Goal: Information Seeking & Learning: Learn about a topic

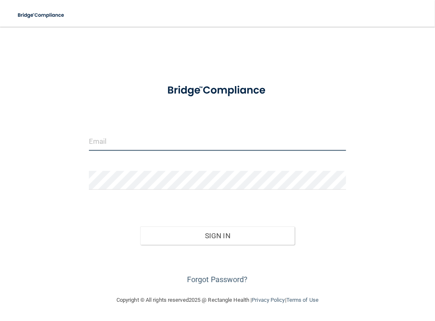
click at [176, 144] on input "email" at bounding box center [217, 141] width 257 height 19
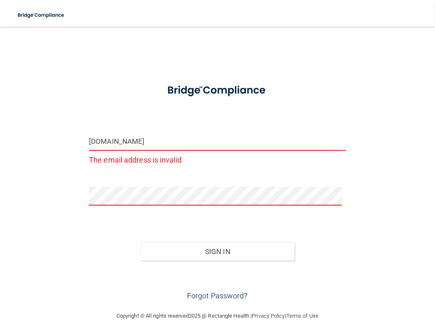
click at [125, 144] on input "beam.jared.gmail.com" at bounding box center [217, 141] width 257 height 19
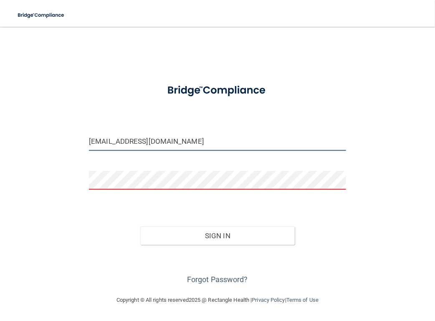
type input "[EMAIL_ADDRESS][DOMAIN_NAME]"
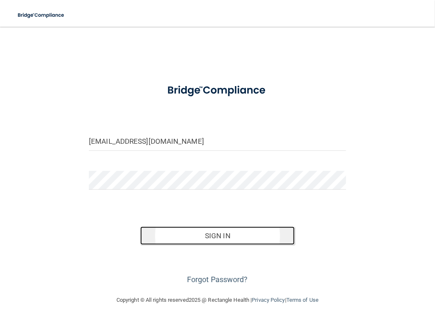
click at [192, 238] on button "Sign In" at bounding box center [217, 235] width 154 height 18
click at [203, 228] on button "Sign In" at bounding box center [217, 235] width 154 height 18
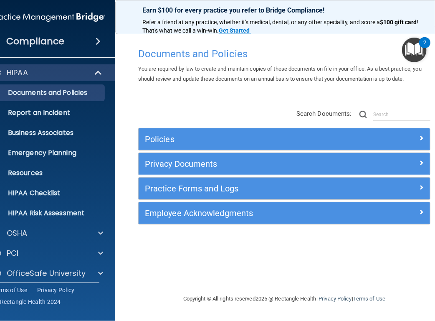
scroll to position [25, 0]
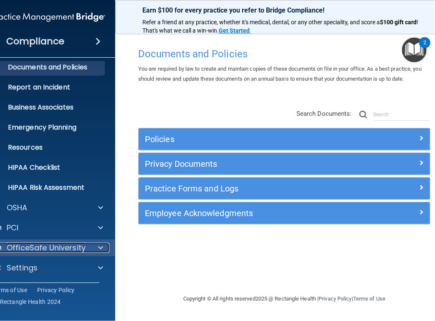
click at [84, 248] on p "OfficeSafe University" at bounding box center [46, 248] width 79 height 10
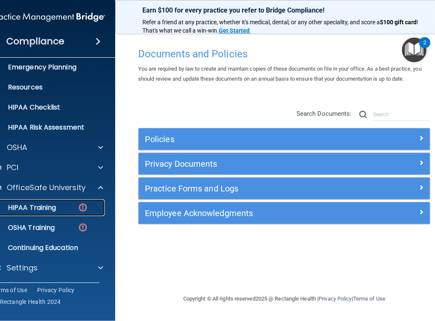
click at [59, 206] on div "HIPAA Training" at bounding box center [44, 207] width 114 height 8
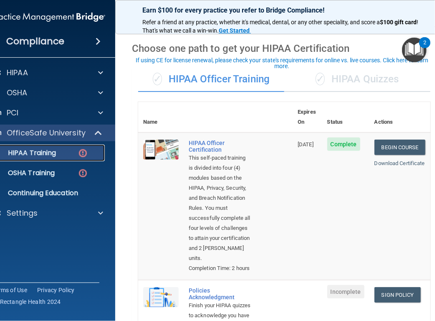
scroll to position [25, 0]
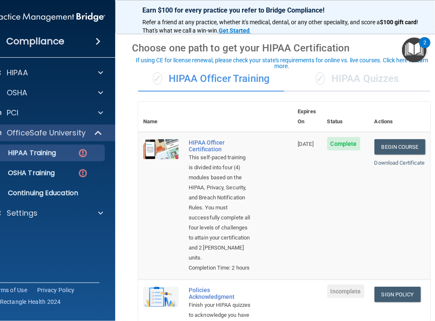
click at [341, 79] on div "✓ HIPAA Quizzes" at bounding box center [357, 78] width 146 height 25
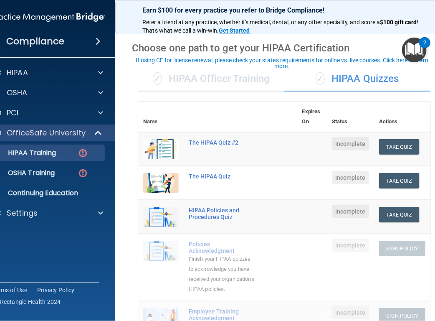
click at [218, 79] on div "✓ HIPAA Officer Training" at bounding box center [211, 78] width 146 height 25
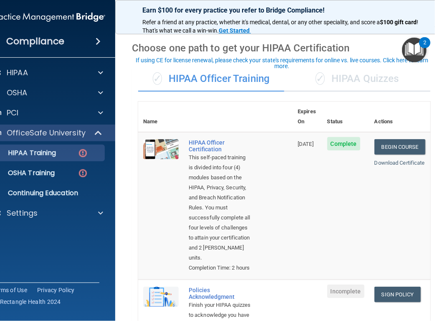
scroll to position [246, 0]
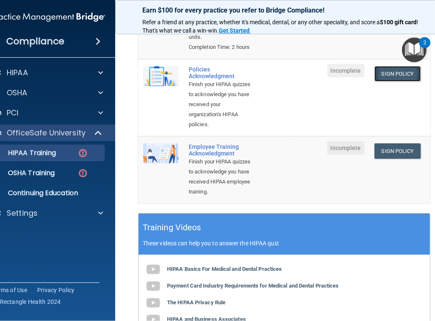
click at [378, 81] on link "Sign Policy" at bounding box center [398, 73] width 46 height 15
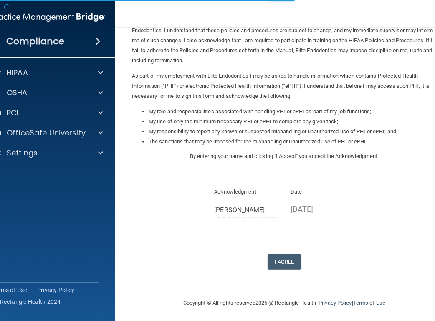
scroll to position [60, 0]
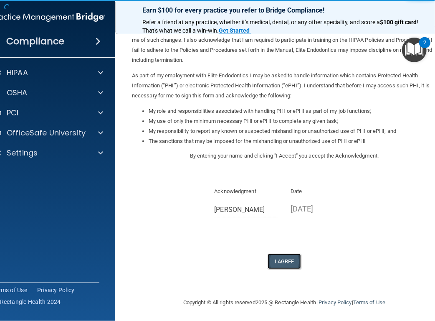
click at [278, 262] on button "I Agree" at bounding box center [284, 260] width 33 height 15
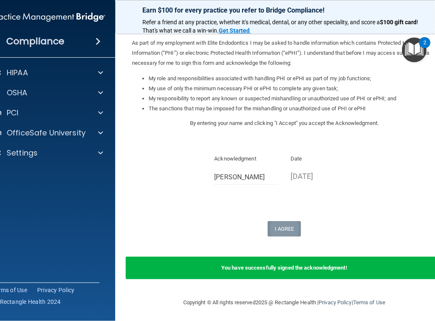
scroll to position [94, 0]
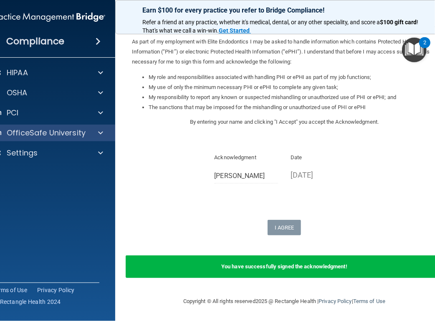
click at [99, 127] on div "OfficeSafe University" at bounding box center [49, 132] width 134 height 17
click at [99, 137] on span at bounding box center [100, 133] width 5 height 10
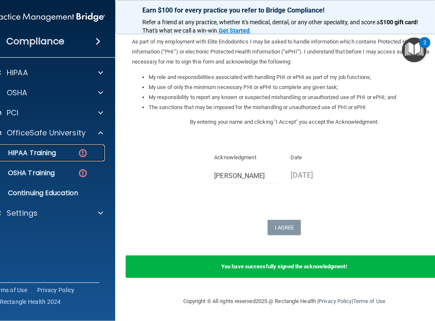
click at [89, 151] on div "HIPAA Training" at bounding box center [44, 153] width 114 height 8
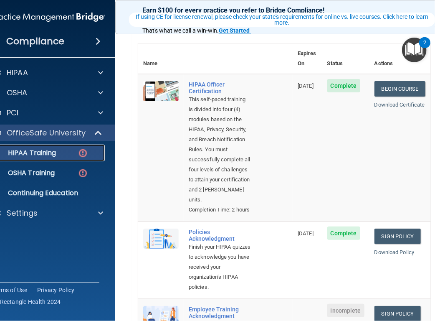
scroll to position [255, 0]
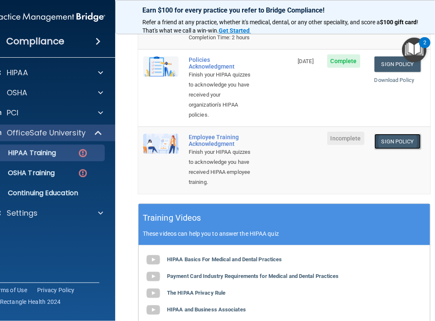
click at [386, 149] on link "Sign Policy" at bounding box center [398, 141] width 46 height 15
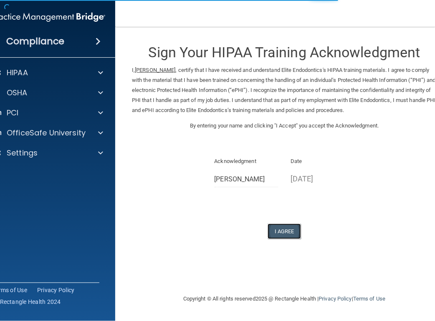
click at [284, 226] on button "I Agree" at bounding box center [284, 230] width 33 height 15
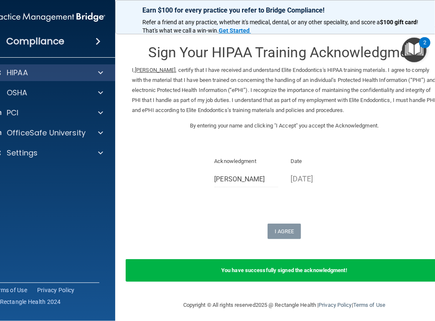
click at [101, 78] on div "HIPAA" at bounding box center [49, 72] width 134 height 17
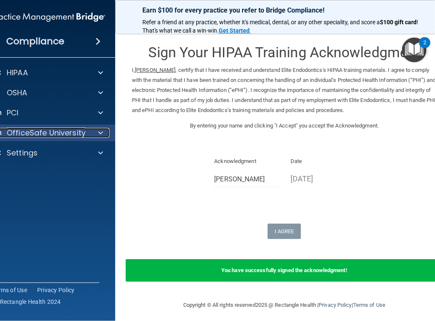
click at [99, 135] on span at bounding box center [100, 133] width 5 height 10
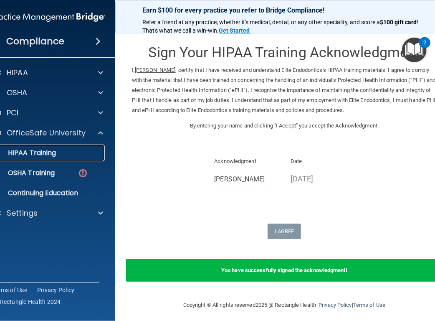
click at [82, 152] on div "HIPAA Training" at bounding box center [44, 153] width 114 height 8
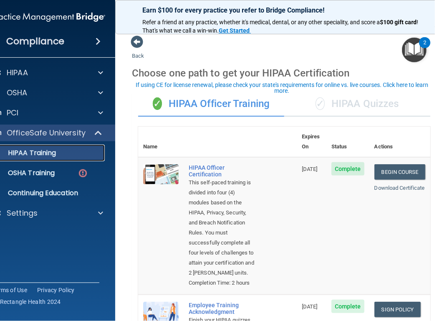
scroll to position [1, 0]
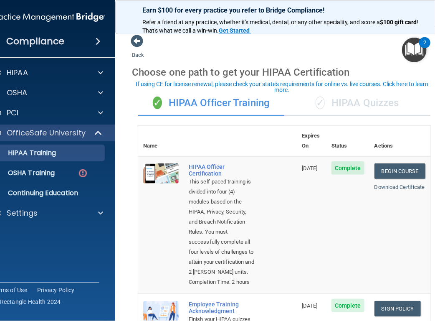
click at [356, 95] on div "✓ HIPAA Quizzes" at bounding box center [357, 103] width 146 height 25
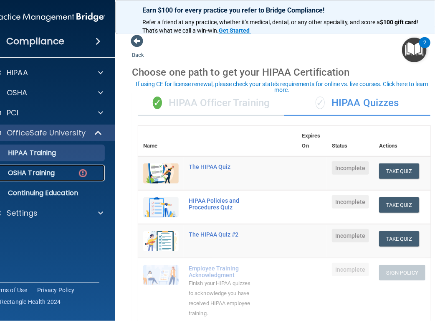
click at [54, 176] on div "OSHA Training" at bounding box center [44, 173] width 114 height 8
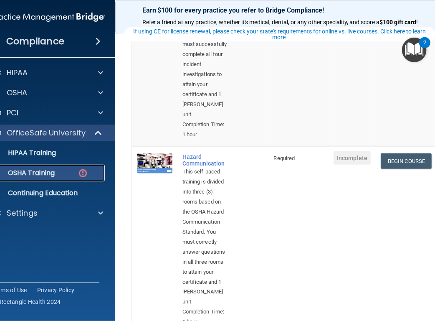
scroll to position [200, 0]
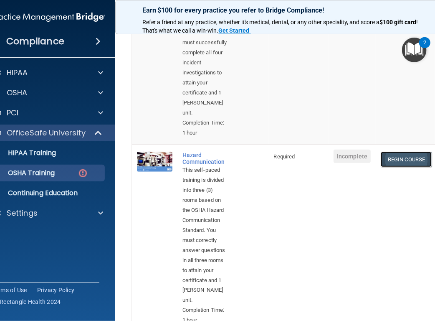
click at [399, 152] on link "Begin Course" at bounding box center [406, 159] width 51 height 15
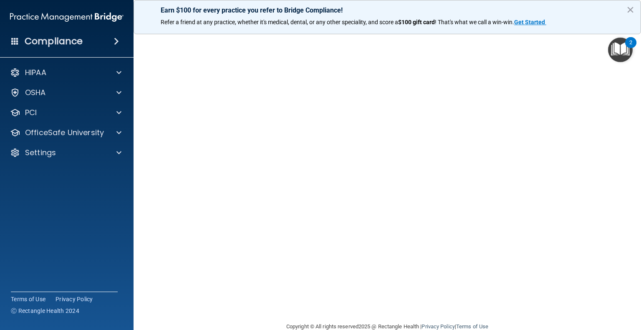
scroll to position [29, 0]
